Goal: Obtain resource: Download file/media

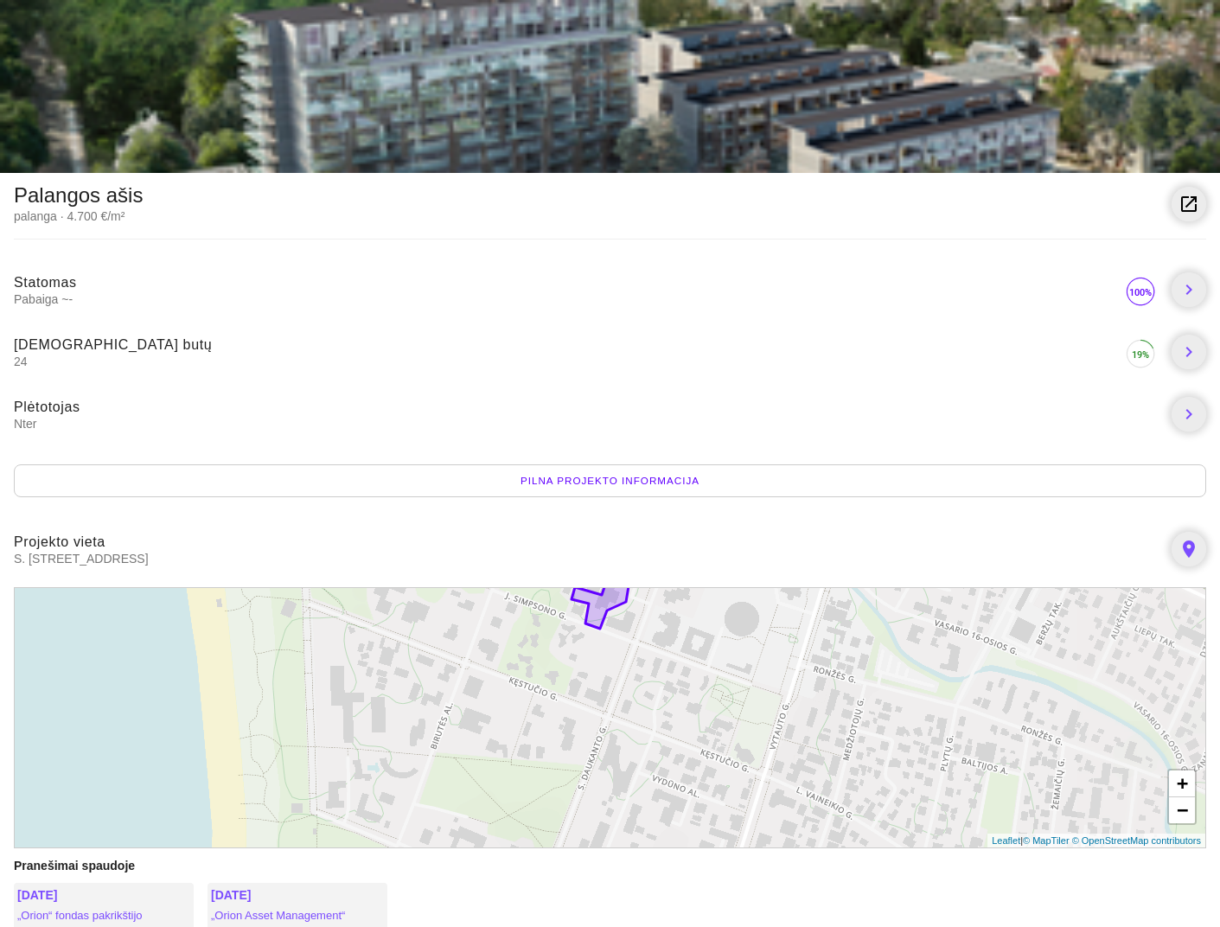
drag, startPoint x: 513, startPoint y: 755, endPoint x: 670, endPoint y: 631, distance: 200.2
click at [670, 631] on div "+ − Leaflet | © MapTiler © OpenStreetMap contributors" at bounding box center [610, 717] width 1193 height 261
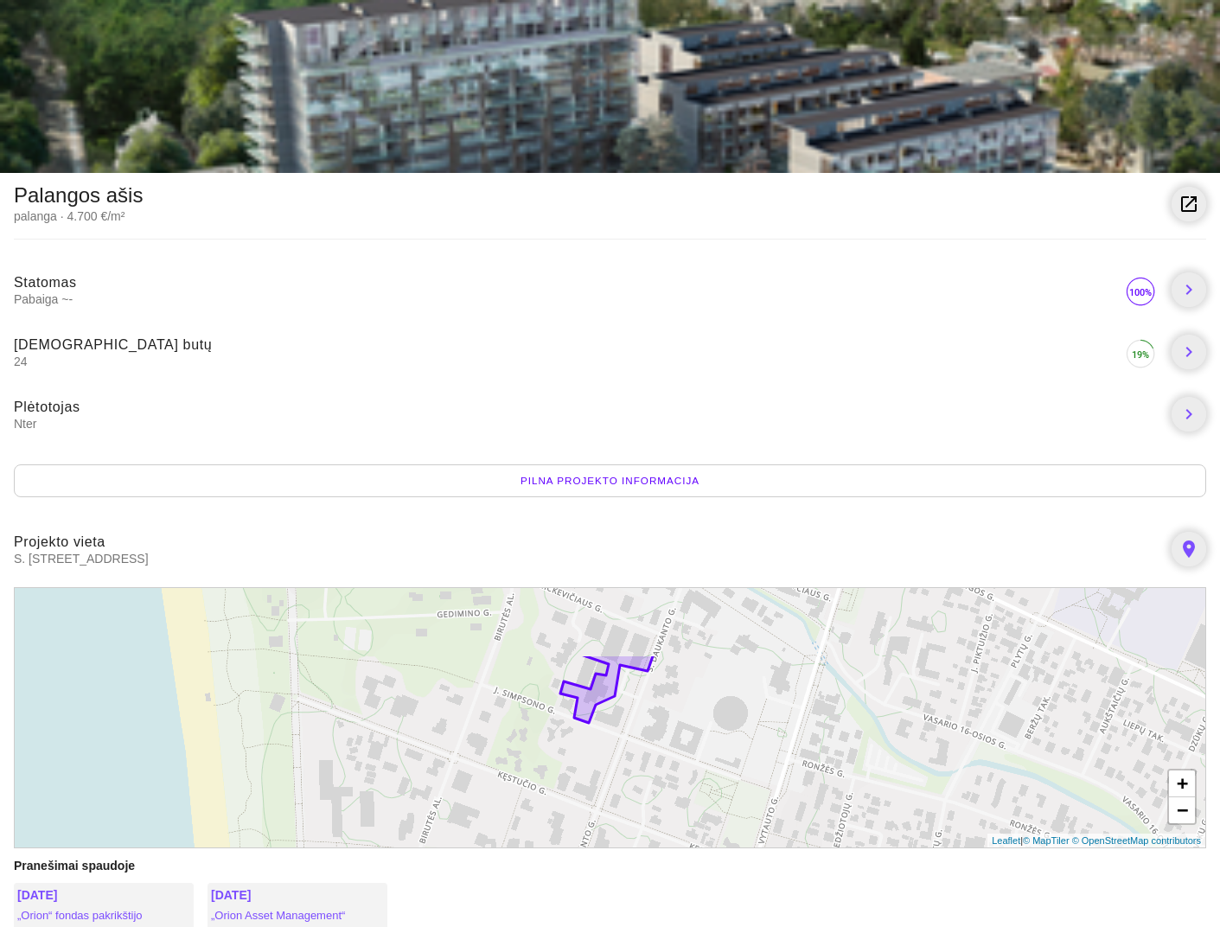
drag, startPoint x: 546, startPoint y: 790, endPoint x: 534, endPoint y: 822, distance: 33.1
click at [534, 822] on div "+ − Leaflet | © MapTiler © OpenStreetMap contributors" at bounding box center [610, 717] width 1193 height 261
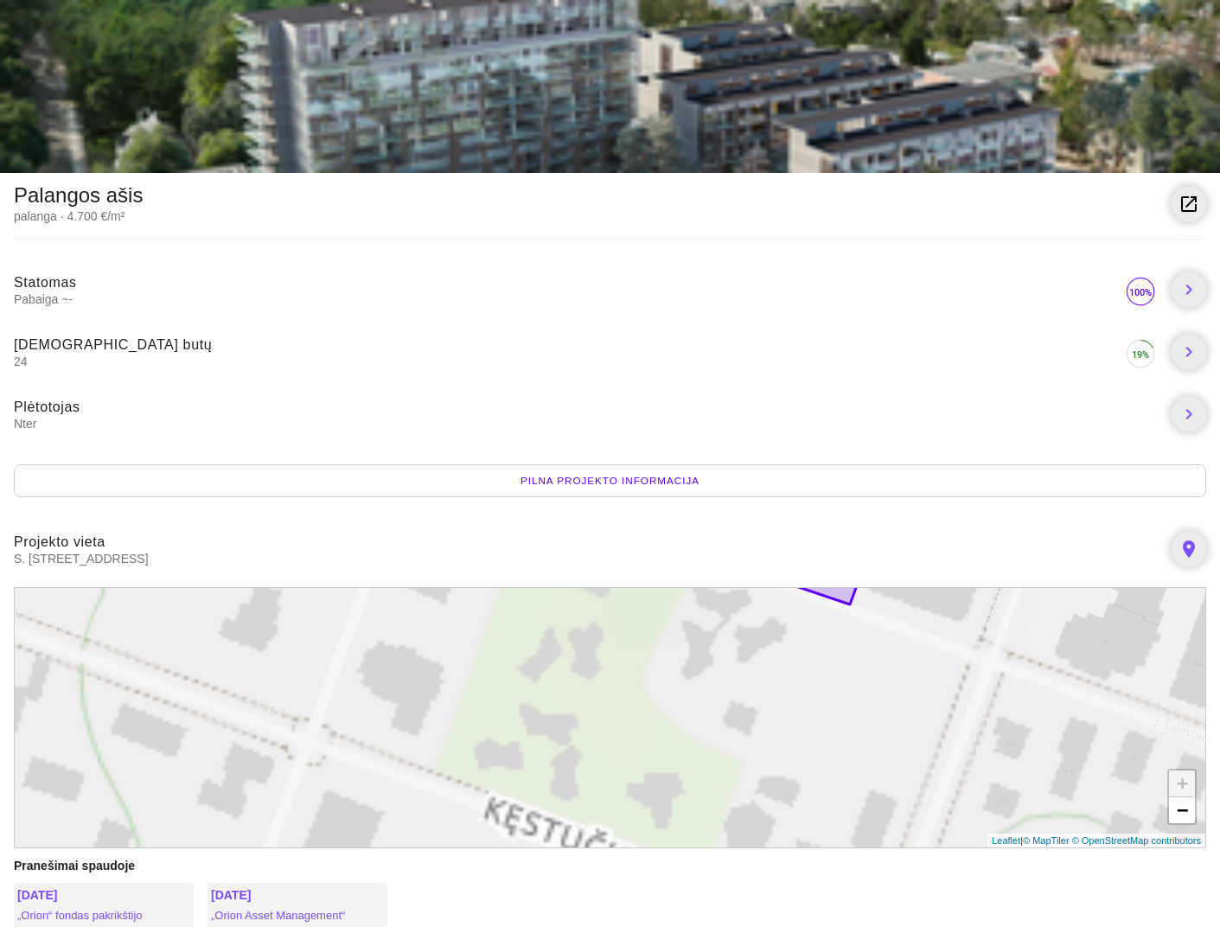
click at [535, 662] on div "+ − Leaflet | © MapTiler © OpenStreetMap contributors" at bounding box center [610, 717] width 1193 height 261
click at [548, 662] on div "+ − Leaflet | © MapTiler © OpenStreetMap contributors" at bounding box center [610, 717] width 1193 height 261
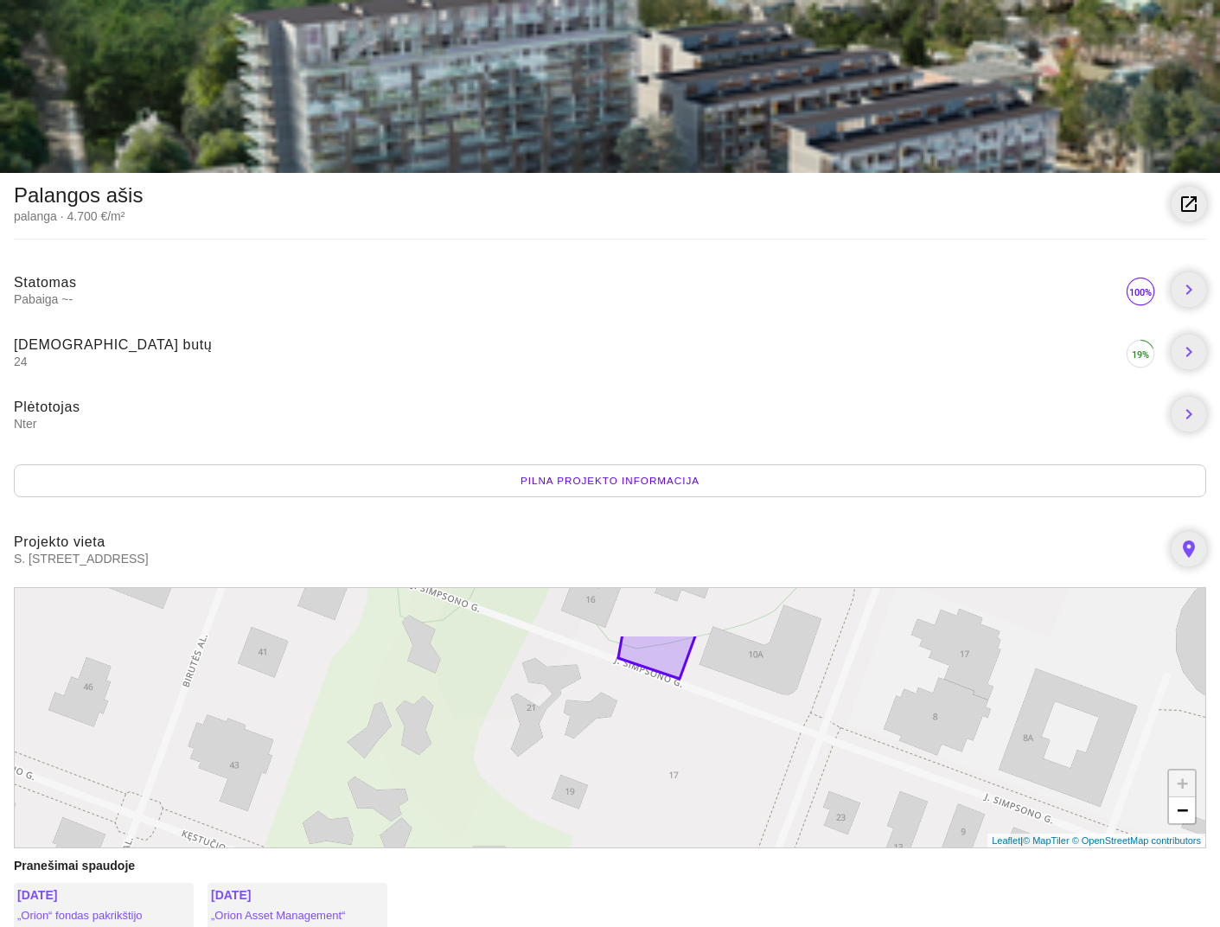
drag, startPoint x: 566, startPoint y: 661, endPoint x: 396, endPoint y: 738, distance: 187.0
click at [396, 738] on div "+ − Leaflet | © MapTiler © OpenStreetMap contributors" at bounding box center [610, 717] width 1193 height 261
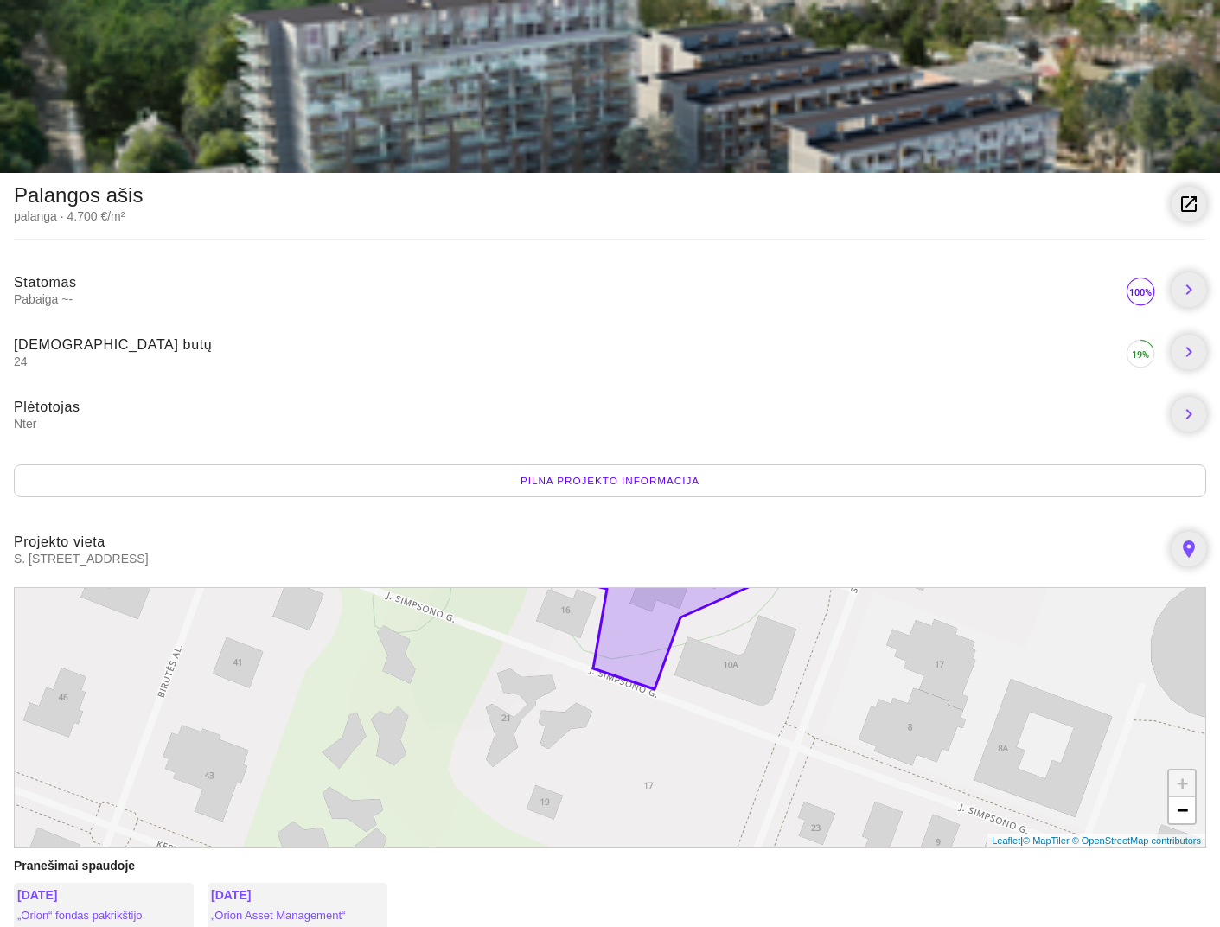
drag, startPoint x: 406, startPoint y: 687, endPoint x: 378, endPoint y: 701, distance: 32.1
click at [378, 701] on div "+ − Leaflet | © MapTiler © OpenStreetMap contributors" at bounding box center [610, 717] width 1193 height 261
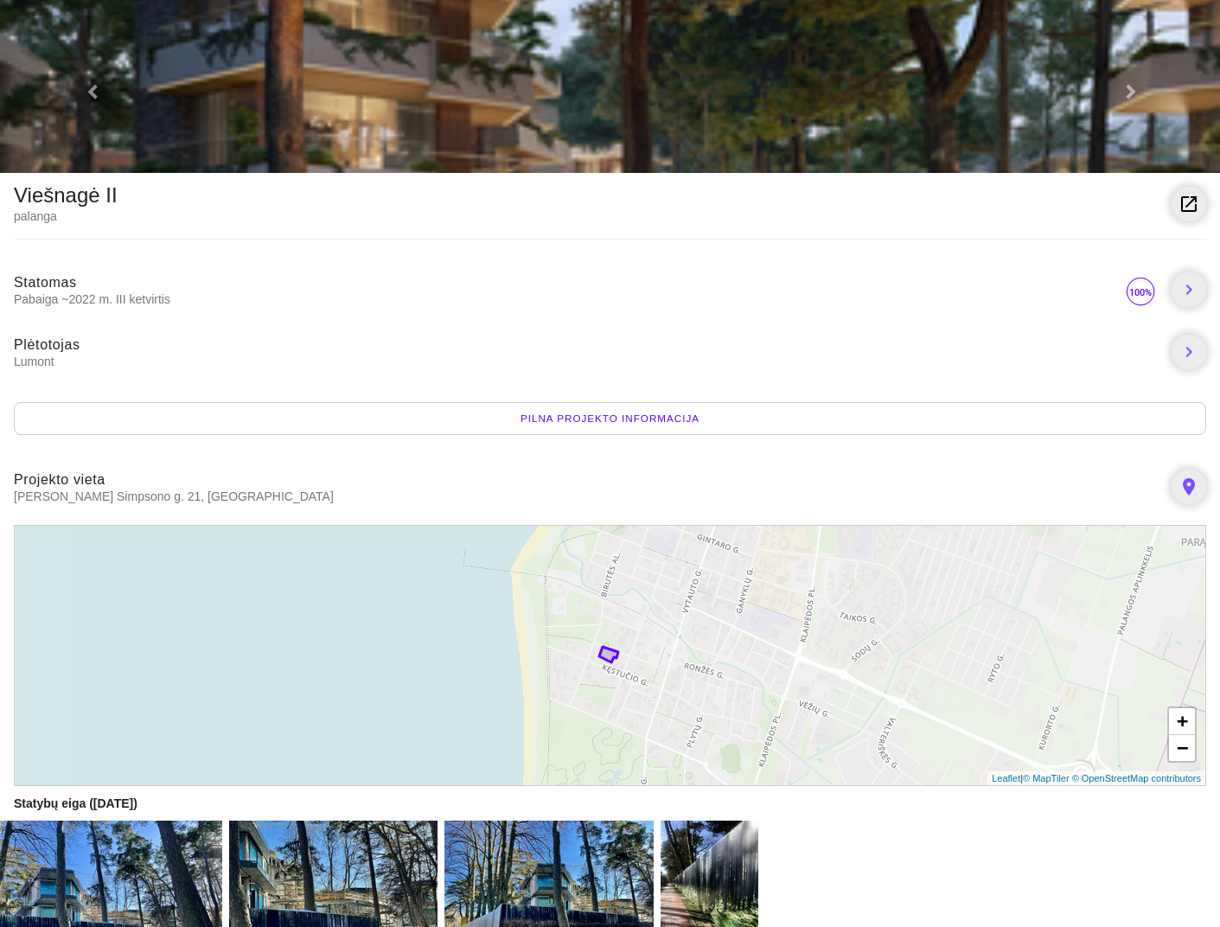
click at [579, 421] on div "Pilna projekto informacija" at bounding box center [610, 418] width 1193 height 33
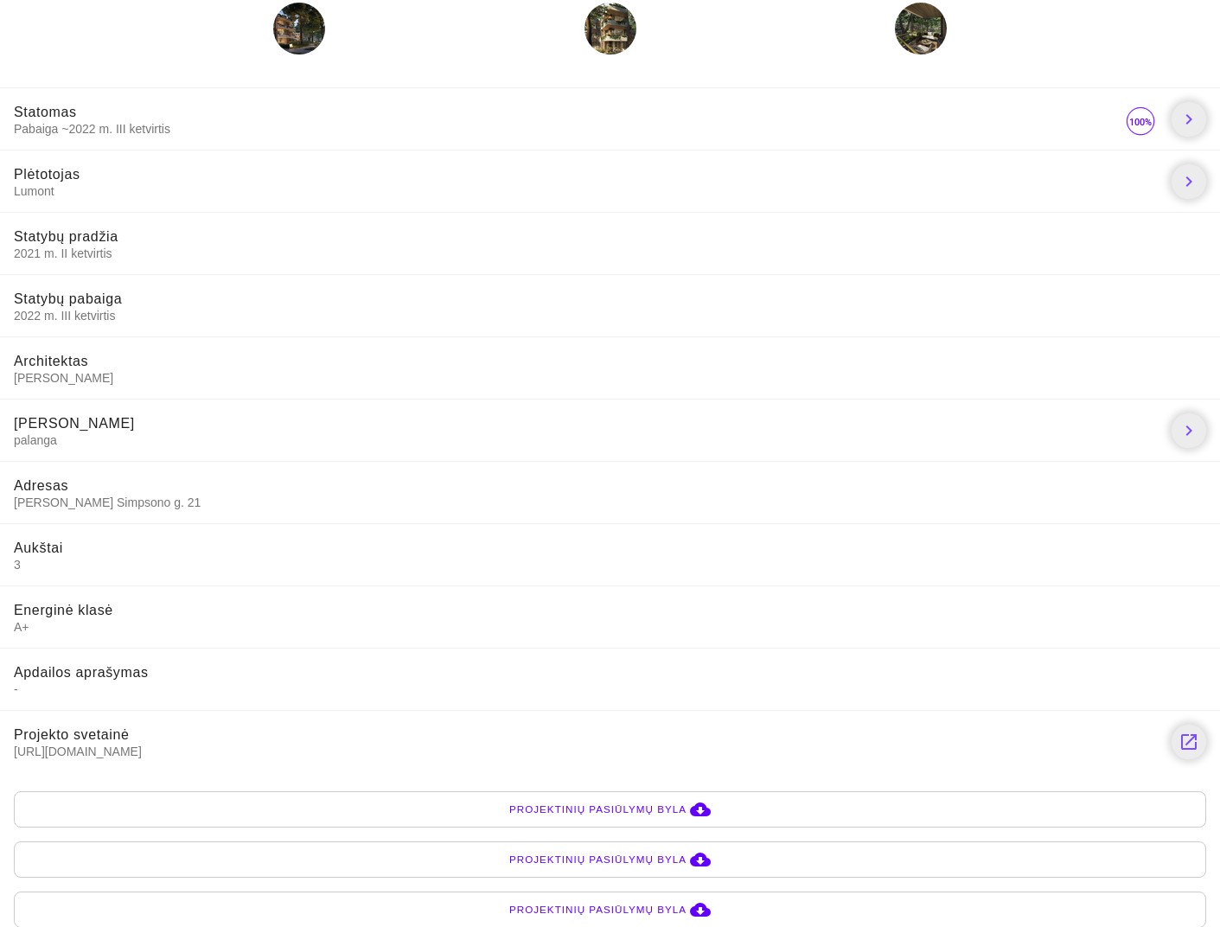
scroll to position [61, 0]
click at [702, 807] on icon "cloud_download" at bounding box center [700, 808] width 21 height 21
click at [626, 862] on span "Projektinių pasiūlymų byla" at bounding box center [597, 858] width 177 height 17
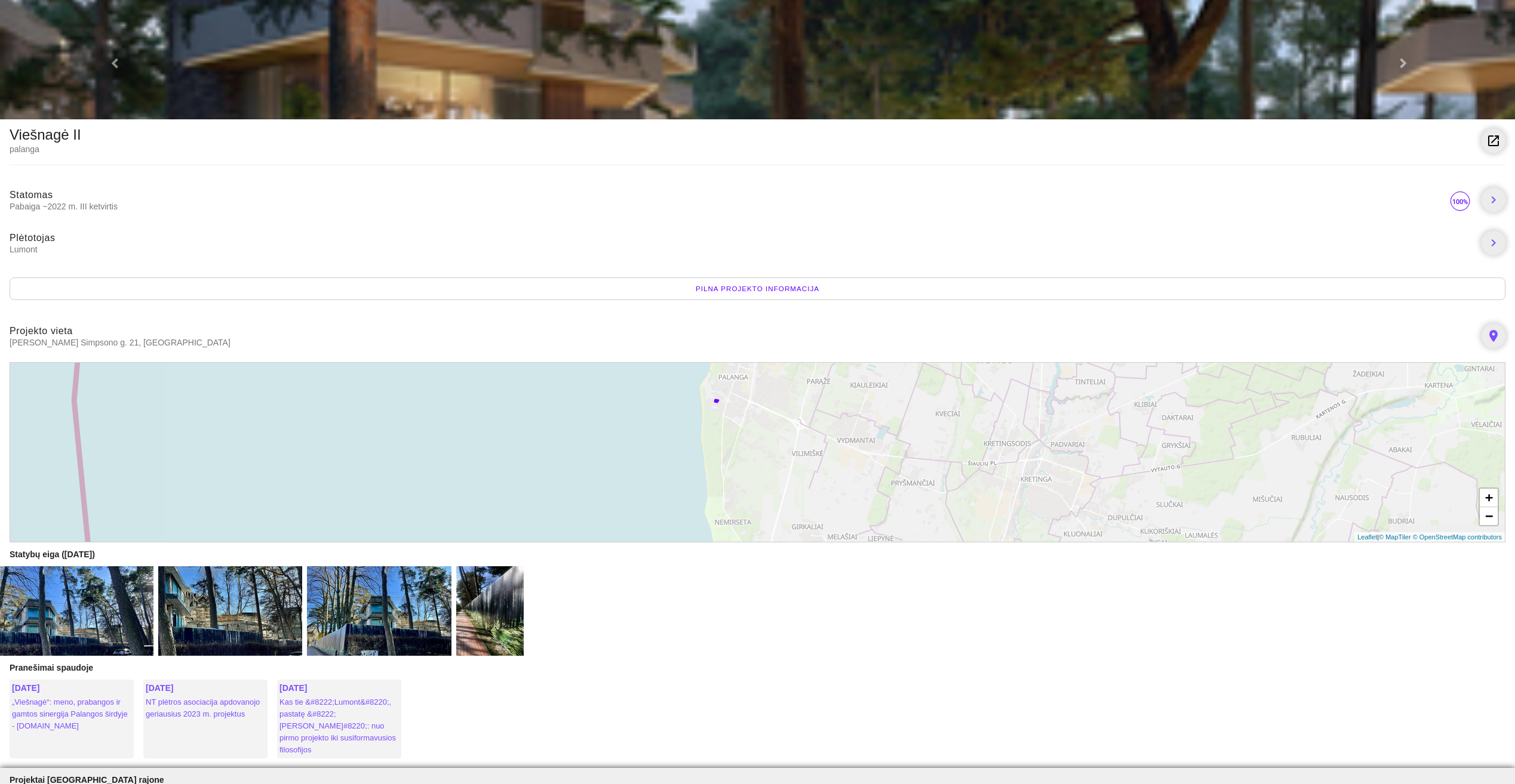
click at [751, 289] on div "Pilna projekto informacija" at bounding box center [758, 288] width 1496 height 23
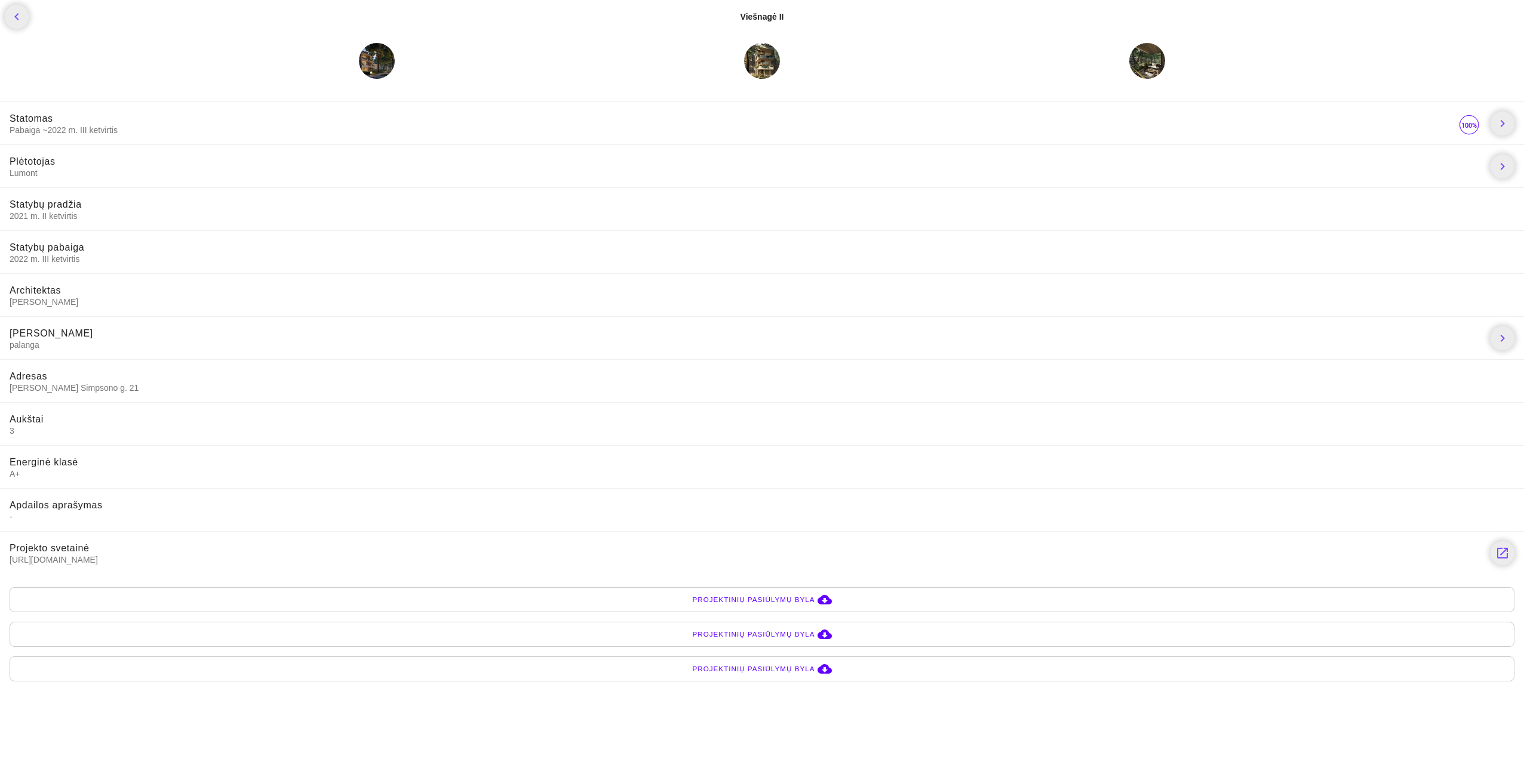
click at [770, 668] on span "Projektinių pasiūlymų byla" at bounding box center [753, 669] width 122 height 12
